Goal: Task Accomplishment & Management: Use online tool/utility

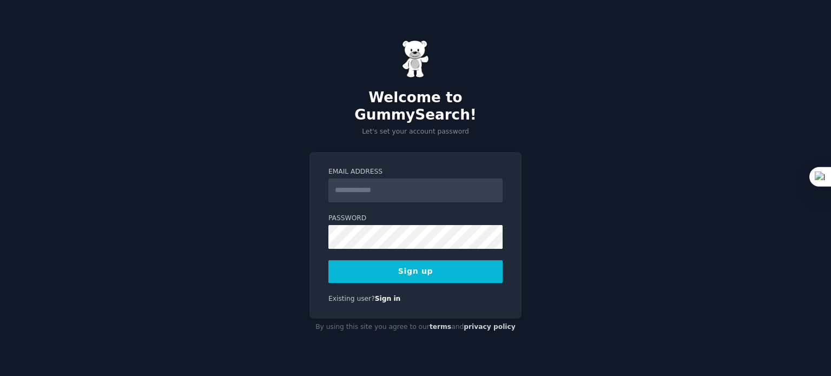
click at [359, 184] on input "Email Address" at bounding box center [416, 191] width 174 height 24
type input "**********"
drag, startPoint x: 317, startPoint y: 236, endPoint x: 323, endPoint y: 236, distance: 6.0
click at [323, 236] on div "**********" at bounding box center [416, 235] width 212 height 167
click at [385, 260] on button "Sign up" at bounding box center [416, 271] width 174 height 23
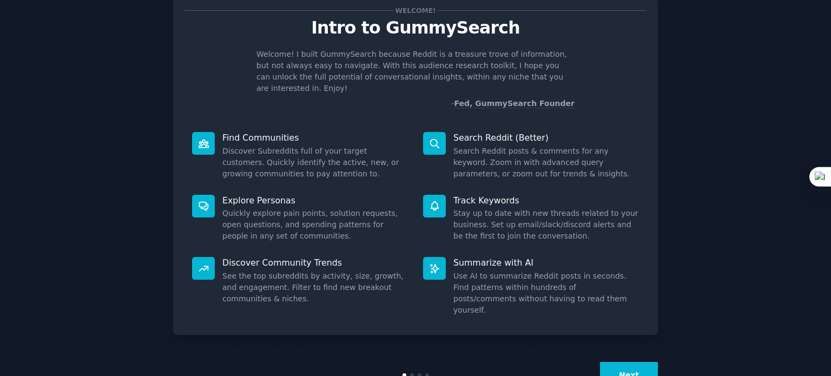
scroll to position [47, 0]
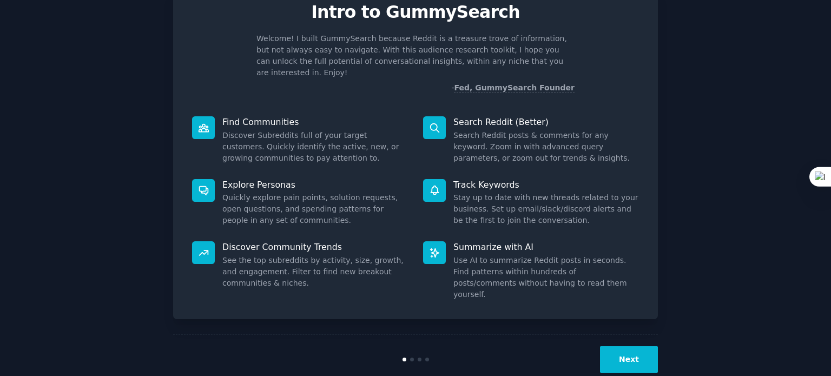
click at [636, 346] on button "Next" at bounding box center [629, 359] width 58 height 27
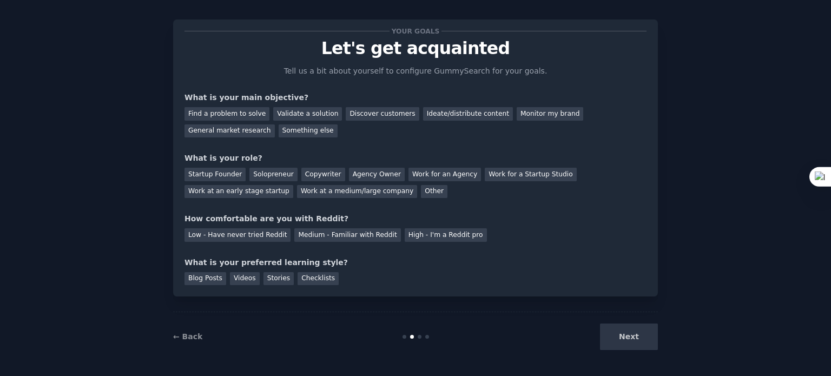
click at [632, 341] on div "Next" at bounding box center [577, 337] width 162 height 27
click at [296, 222] on div "How comfortable are you with Reddit?" at bounding box center [416, 218] width 462 height 11
click at [303, 149] on div "Your goals Let's get acquainted Tell us a bit about yourself to configure Gummy…" at bounding box center [416, 158] width 462 height 254
click at [312, 113] on div "Validate a solution" at bounding box center [307, 114] width 69 height 14
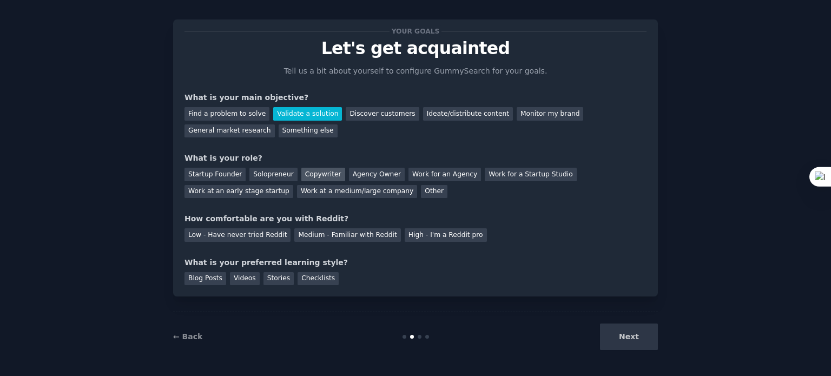
click at [304, 179] on div "Copywriter" at bounding box center [324, 175] width 44 height 14
click at [313, 237] on div "Medium - Familiar with Reddit" at bounding box center [347, 235] width 106 height 14
drag, startPoint x: 306, startPoint y: 276, endPoint x: 442, endPoint y: 301, distance: 138.8
click at [306, 277] on div "Checklists" at bounding box center [318, 279] width 41 height 14
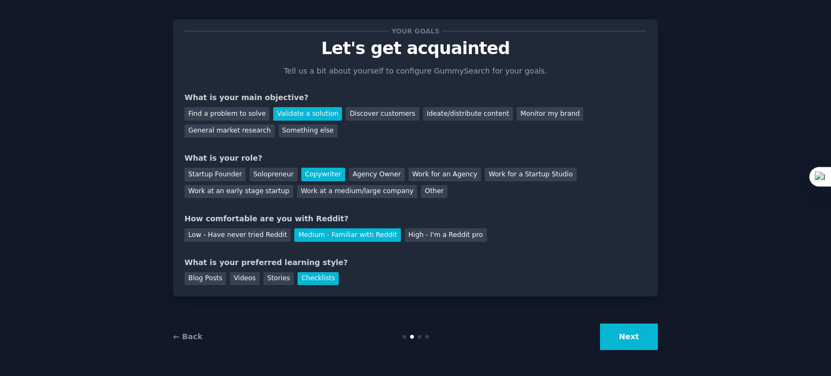
click at [651, 346] on button "Next" at bounding box center [629, 337] width 58 height 27
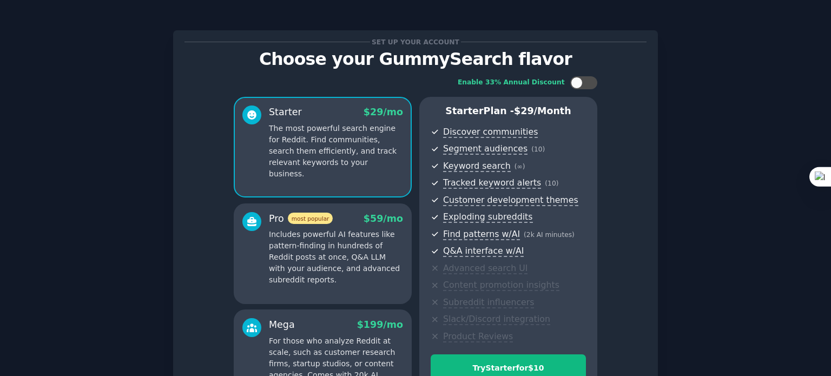
scroll to position [136, 0]
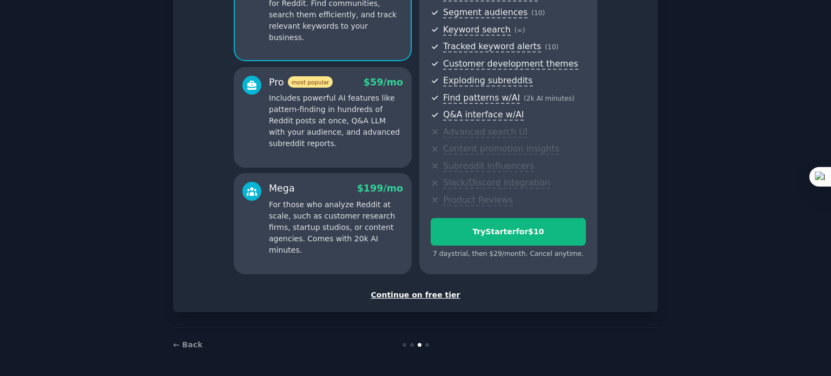
click at [399, 296] on div "Continue on free tier" at bounding box center [416, 295] width 462 height 11
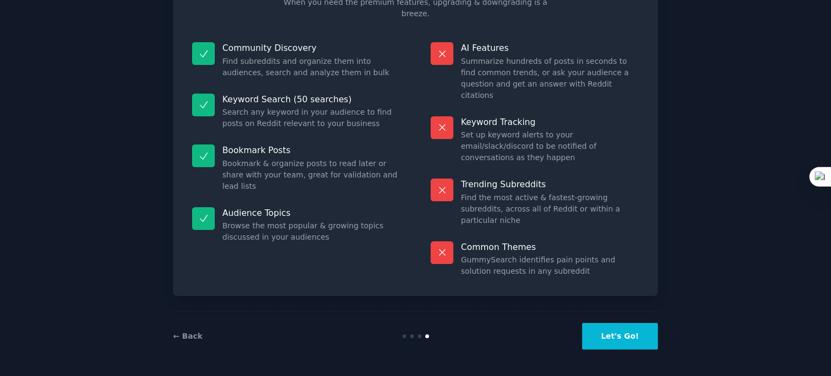
scroll to position [45, 0]
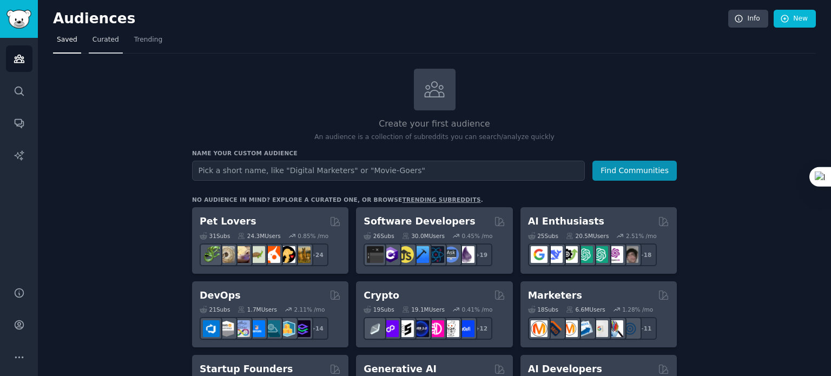
click at [101, 42] on span "Curated" at bounding box center [106, 40] width 27 height 10
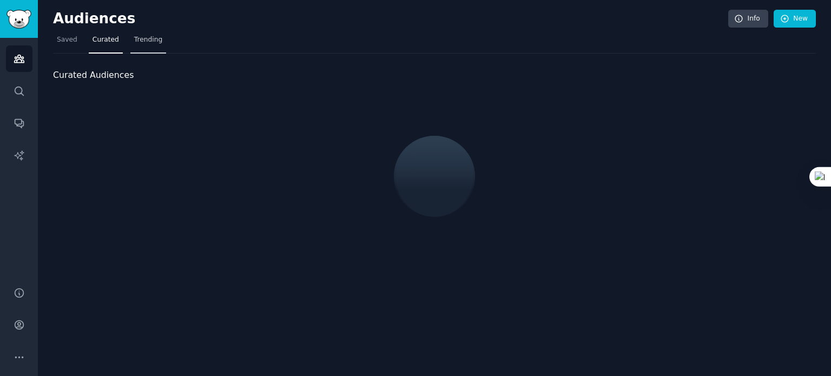
click at [141, 43] on span "Trending" at bounding box center [148, 40] width 28 height 10
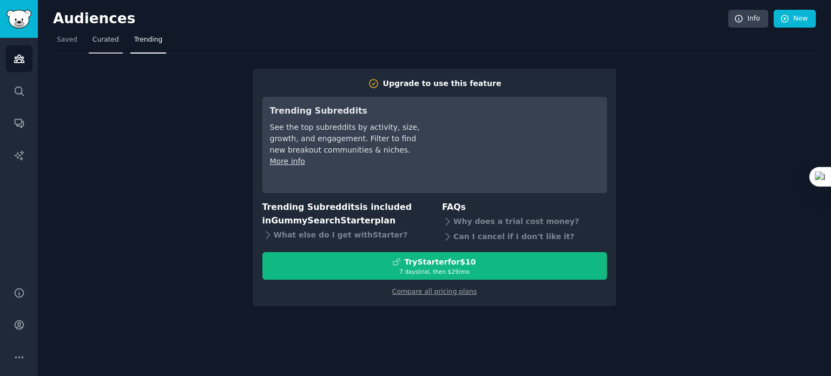
click at [101, 43] on span "Curated" at bounding box center [106, 40] width 27 height 10
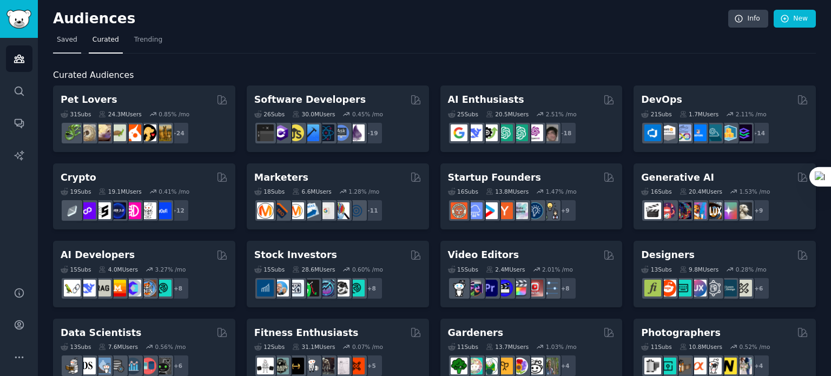
click at [61, 45] on link "Saved" at bounding box center [67, 42] width 28 height 22
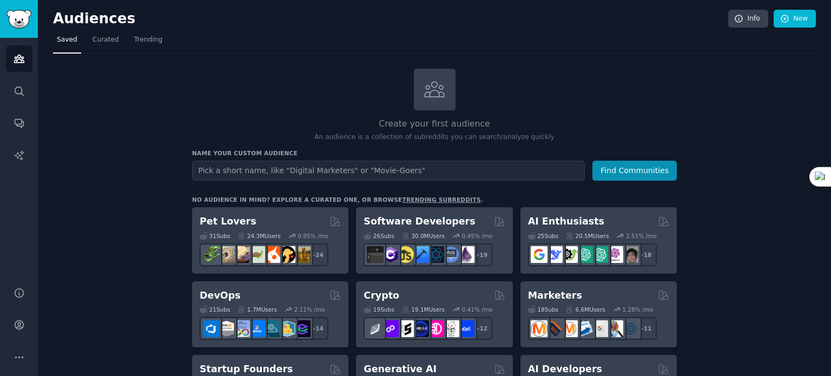
click at [268, 173] on input "text" at bounding box center [388, 171] width 393 height 20
type input "video editor need"
click at [593, 161] on button "Find Communities" at bounding box center [635, 171] width 84 height 20
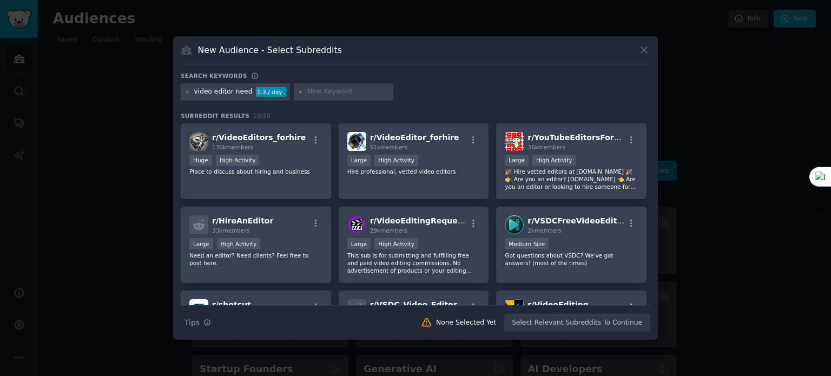
click at [318, 96] on input "text" at bounding box center [348, 92] width 82 height 10
click at [548, 320] on div "Search Tips Tips None Selected Yet Select Relevant Subreddits To Continue" at bounding box center [416, 318] width 470 height 27
click at [275, 163] on div "Huge High Activity" at bounding box center [255, 162] width 133 height 14
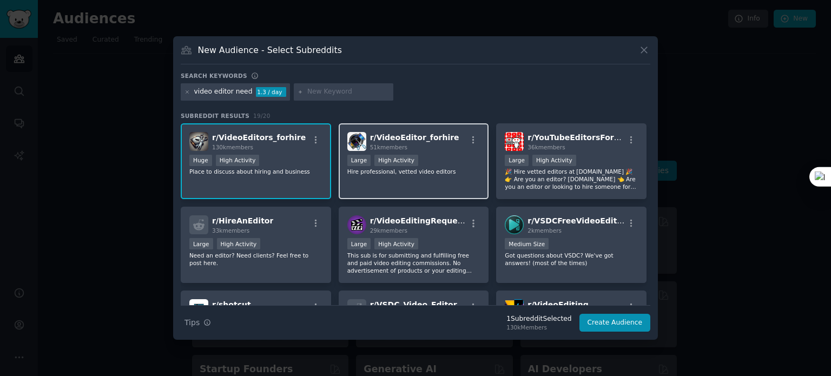
click at [411, 171] on p "Hire professional, vetted video editors" at bounding box center [414, 172] width 133 height 8
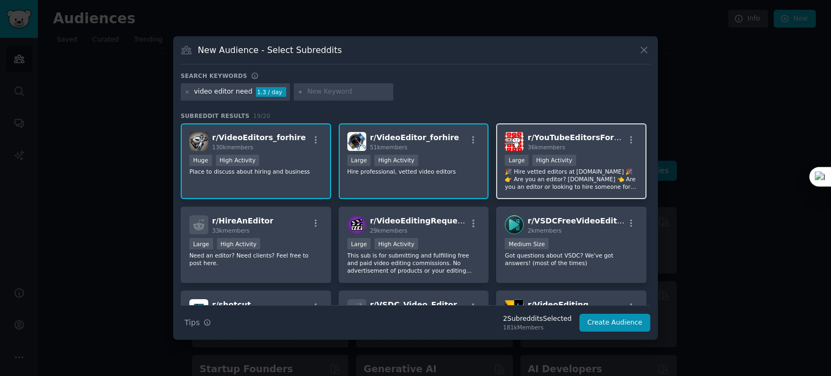
click at [533, 185] on p "🎉 Hire vetted editors at [DOMAIN_NAME] 🎉 👉 Are you an editor? [DOMAIN_NAME] 👈 A…" at bounding box center [571, 179] width 133 height 23
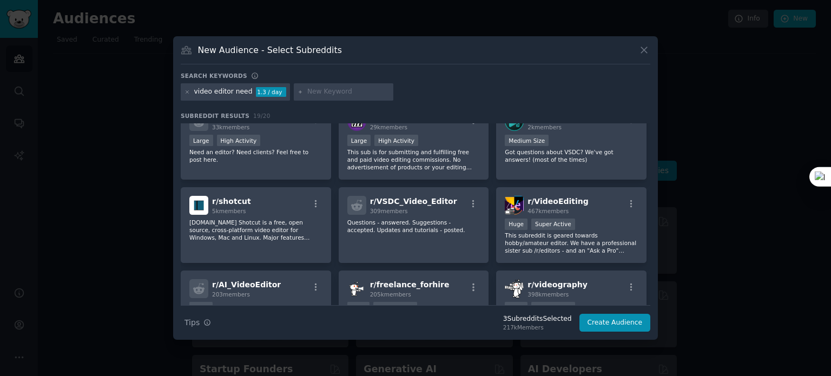
scroll to position [108, 0]
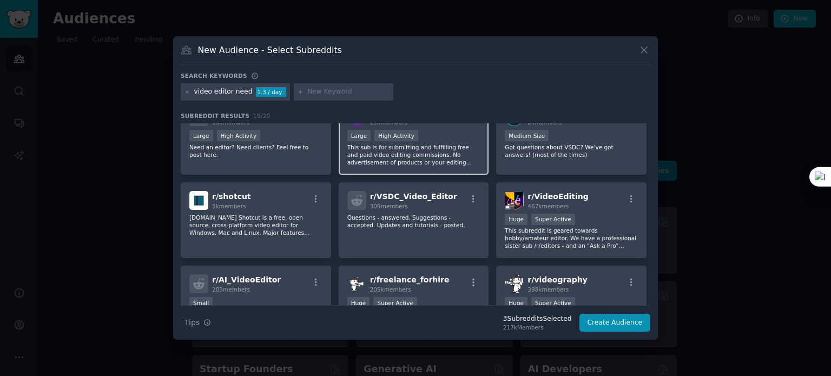
click at [389, 142] on div "Large High Activity" at bounding box center [414, 137] width 133 height 14
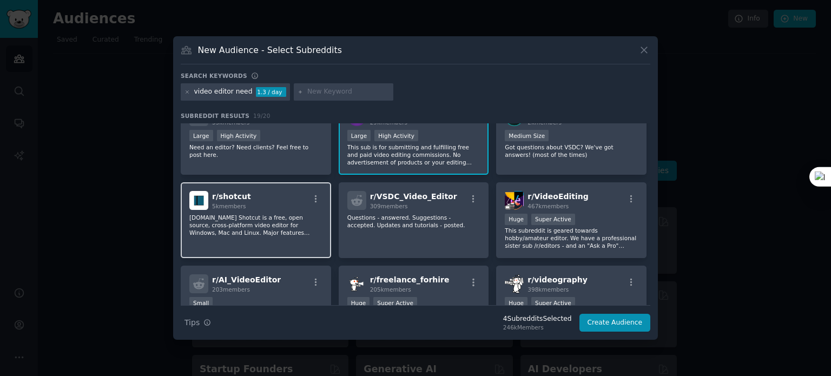
click at [272, 224] on p "[DOMAIN_NAME] Shotcut is a free, open source, cross-platform video editor for W…" at bounding box center [255, 225] width 133 height 23
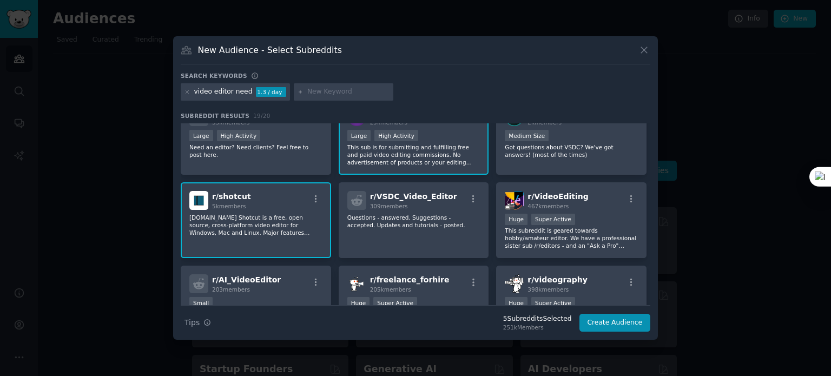
click at [299, 225] on p "[DOMAIN_NAME] Shotcut is a free, open source, cross-platform video editor for W…" at bounding box center [255, 225] width 133 height 23
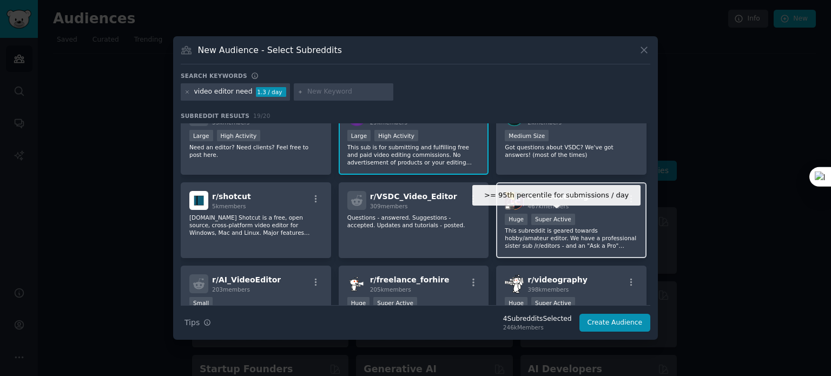
click at [540, 221] on div "Super Active" at bounding box center [554, 219] width 44 height 11
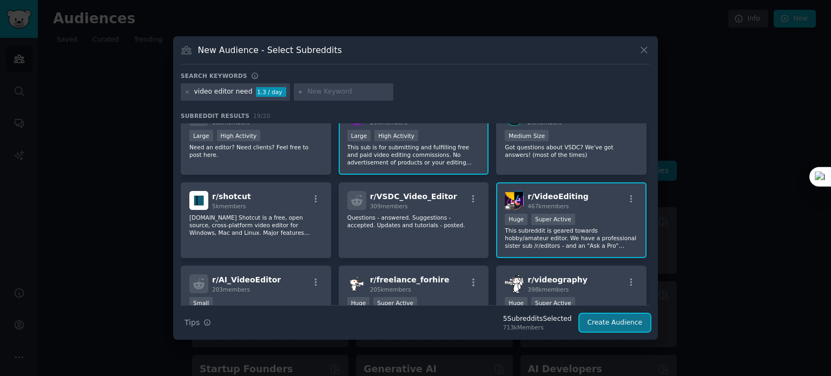
click at [633, 320] on button "Create Audience" at bounding box center [615, 323] width 71 height 18
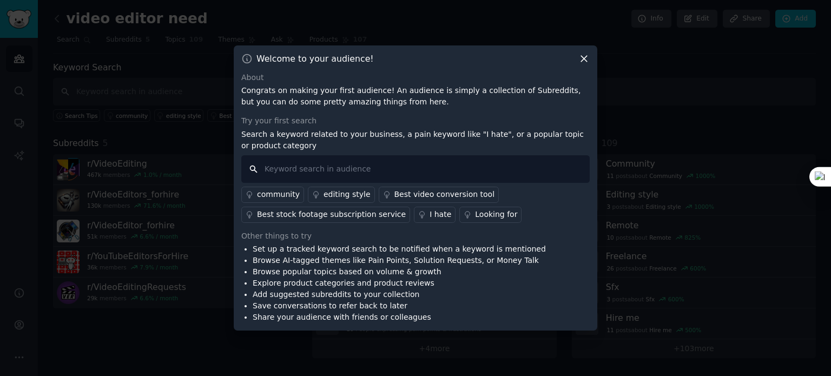
click at [295, 170] on input "text" at bounding box center [415, 169] width 349 height 28
type input "e"
type input "short video editor need"
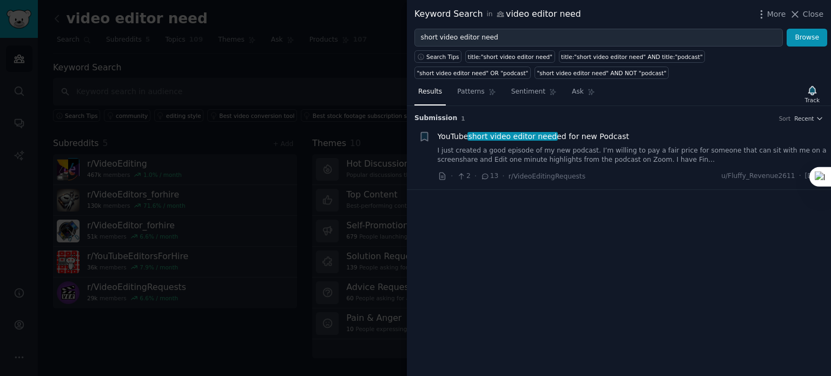
click at [525, 153] on link "I just created a good episode of my new podcast. I’m willing to pay a fair pric…" at bounding box center [633, 155] width 390 height 19
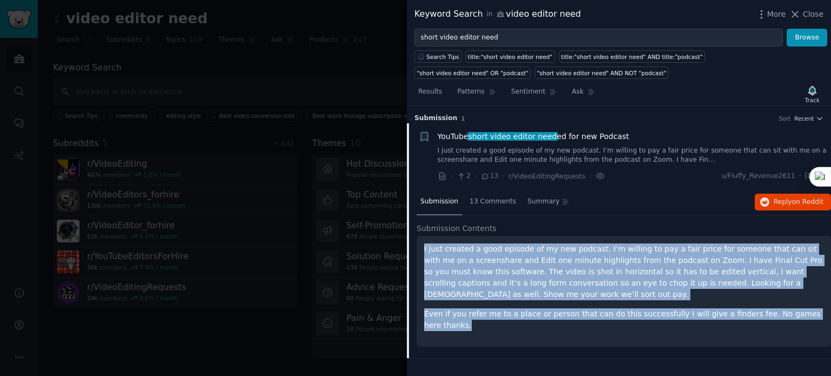
drag, startPoint x: 468, startPoint y: 250, endPoint x: 820, endPoint y: 320, distance: 359.4
click at [820, 320] on div "I just created a good episode of my new podcast. I’m willing to pay a fair pric…" at bounding box center [624, 291] width 415 height 111
click at [697, 323] on div "I just created a good episode of my new podcast. I’m willing to pay a fair pric…" at bounding box center [624, 291] width 415 height 111
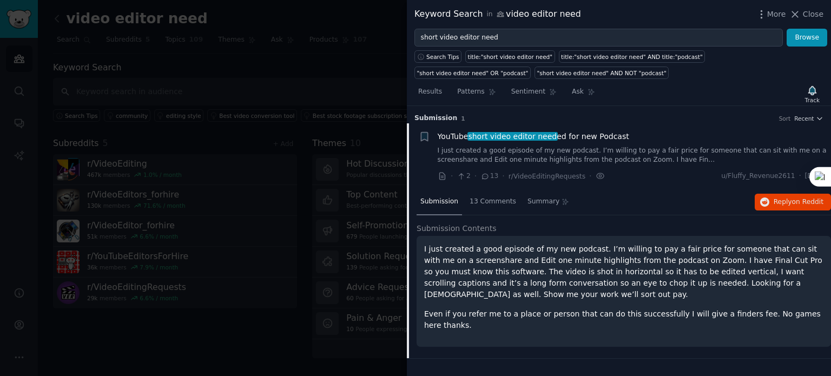
click at [565, 161] on link "I just created a good episode of my new podcast. I’m willing to pay a fair pric…" at bounding box center [633, 155] width 390 height 19
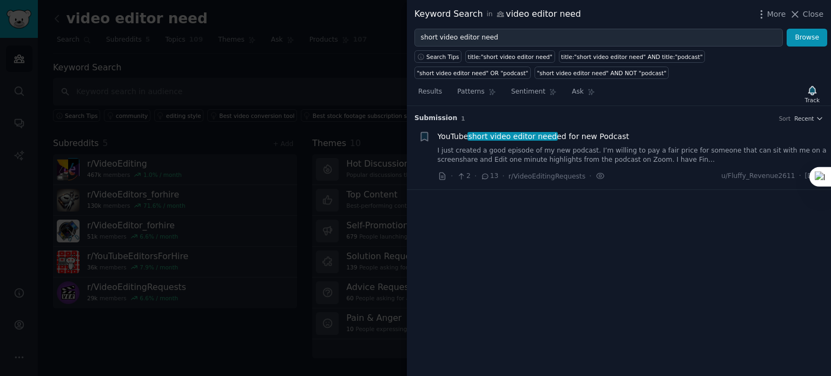
click at [565, 161] on link "I just created a good episode of my new podcast. I’m willing to pay a fair pric…" at bounding box center [633, 155] width 390 height 19
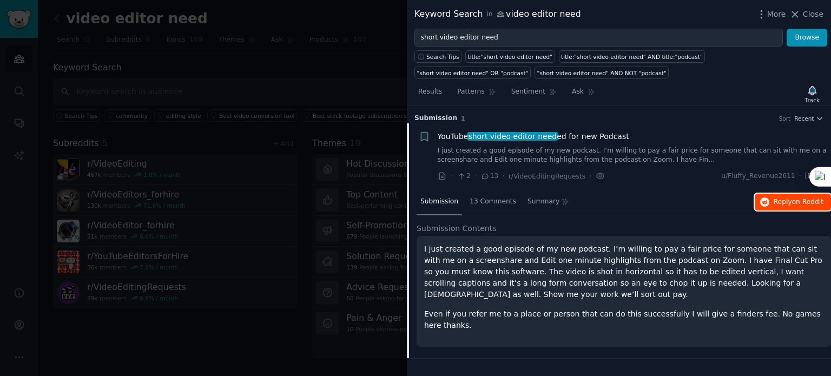
click at [790, 198] on span "Reply on Reddit" at bounding box center [799, 203] width 50 height 10
